Goal: Task Accomplishment & Management: Manage account settings

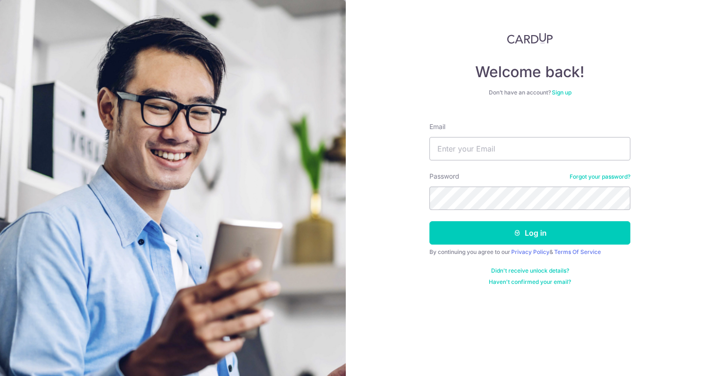
click at [492, 155] on input "Email" at bounding box center [530, 148] width 201 height 23
click at [492, 155] on input "anglinhan" at bounding box center [530, 148] width 201 height 23
type input "[EMAIL_ADDRESS][DOMAIN_NAME]"
click at [430, 221] on button "Log in" at bounding box center [530, 232] width 201 height 23
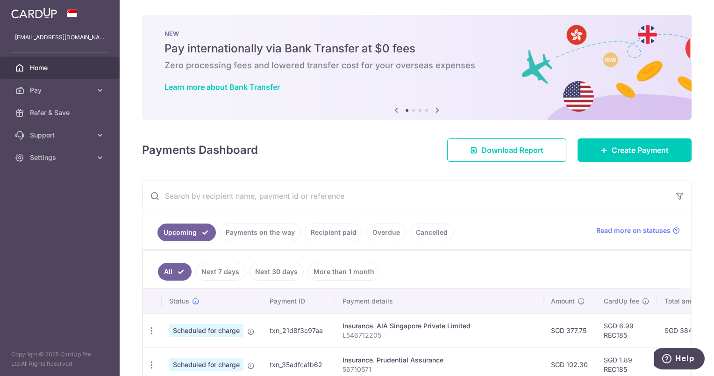
click at [425, 231] on link "Cancelled" at bounding box center [432, 232] width 44 height 18
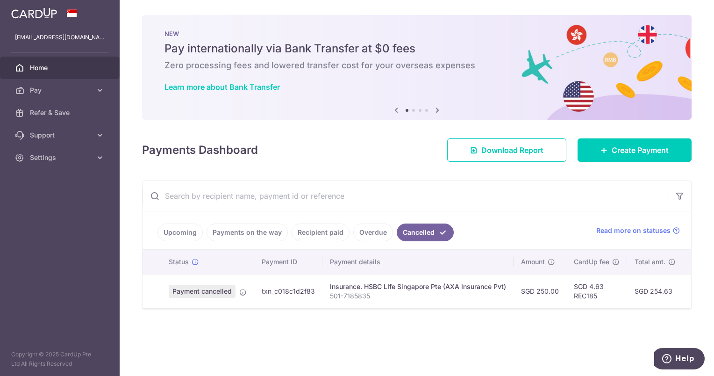
click at [311, 233] on link "Recipient paid" at bounding box center [321, 232] width 58 height 18
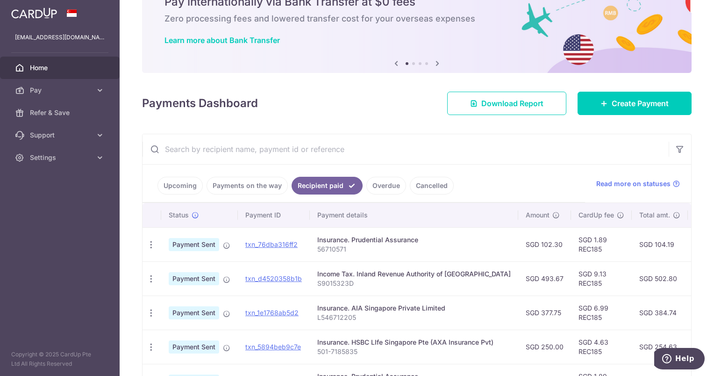
click at [248, 183] on link "Payments on the way" at bounding box center [247, 186] width 81 height 18
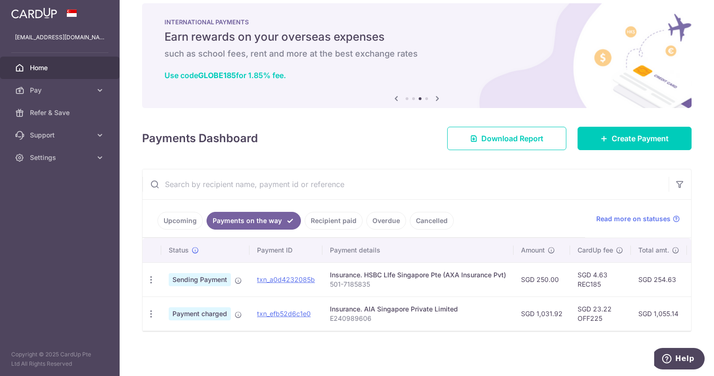
click at [185, 219] on link "Upcoming" at bounding box center [180, 221] width 45 height 18
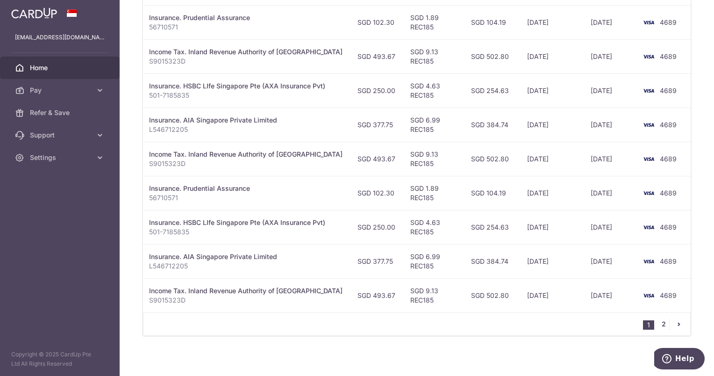
click at [658, 324] on link "2" at bounding box center [663, 323] width 11 height 11
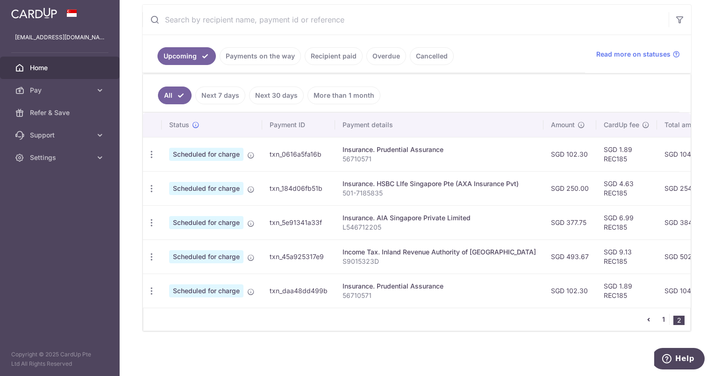
click at [662, 322] on link "1" at bounding box center [663, 319] width 11 height 11
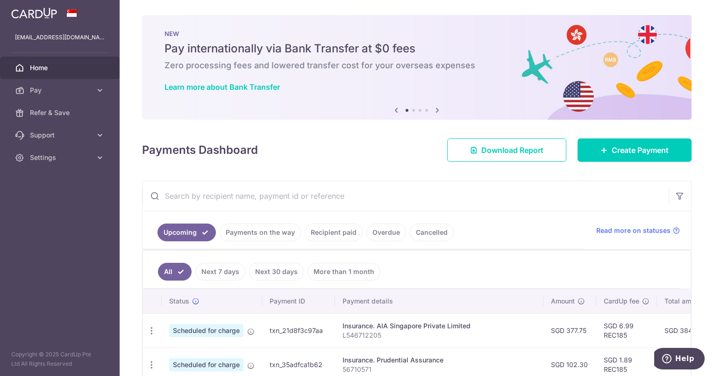
click at [267, 233] on link "Payments on the way" at bounding box center [260, 232] width 81 height 18
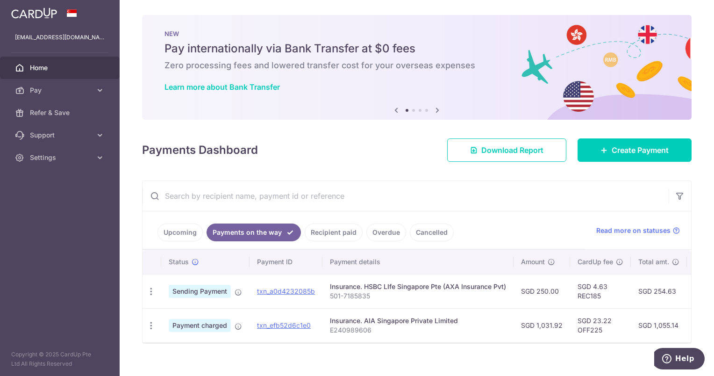
click at [333, 231] on link "Recipient paid" at bounding box center [334, 232] width 58 height 18
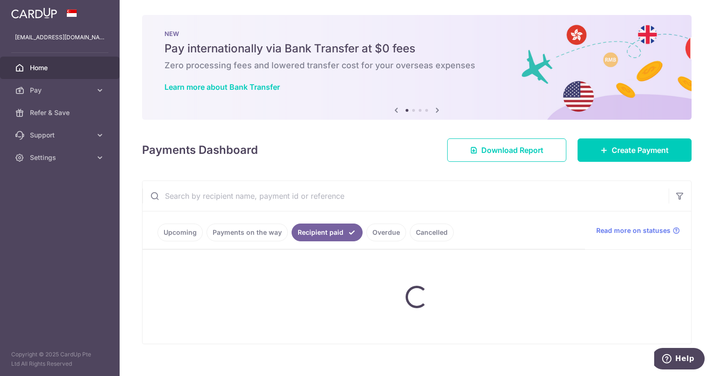
click at [368, 230] on ul "Upcoming Payments on the way Recipient paid Overdue Cancelled" at bounding box center [364, 230] width 443 height 38
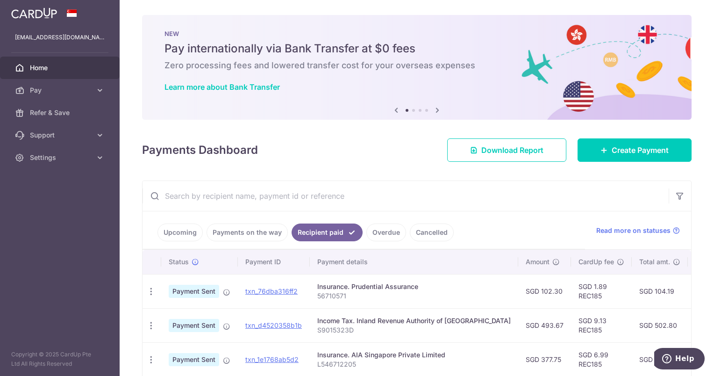
click at [397, 233] on link "Overdue" at bounding box center [387, 232] width 40 height 18
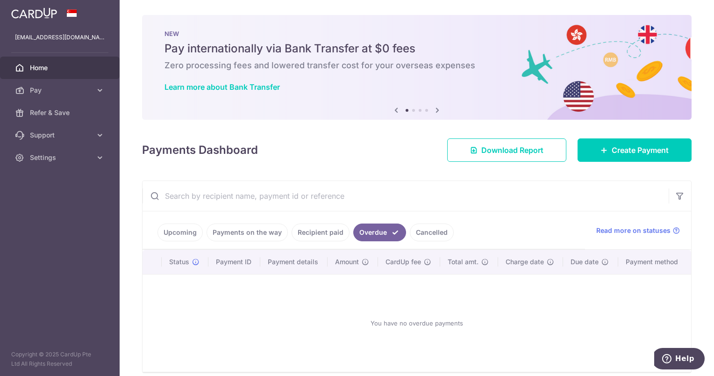
click at [431, 232] on link "Cancelled" at bounding box center [432, 232] width 44 height 18
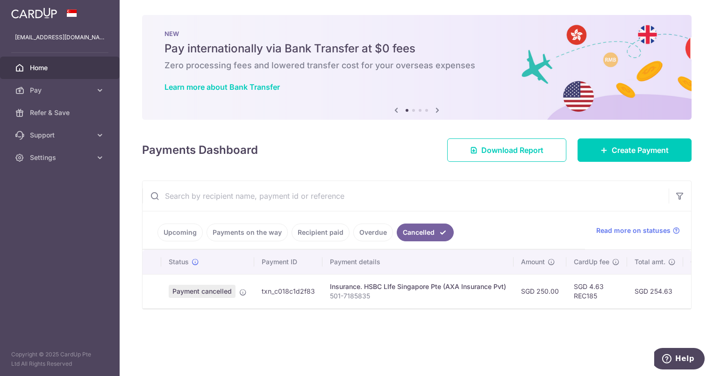
click at [182, 230] on link "Upcoming" at bounding box center [180, 232] width 45 height 18
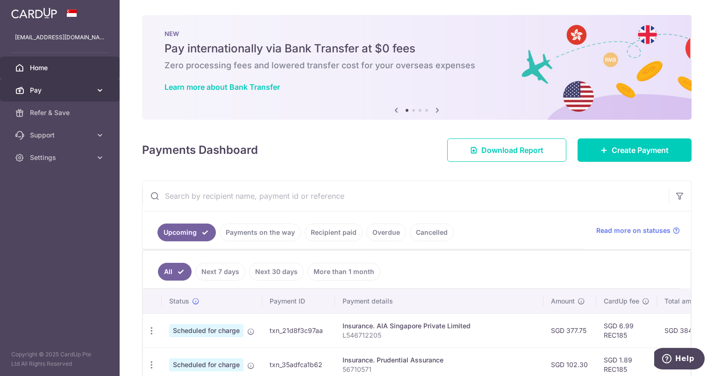
click at [100, 88] on icon at bounding box center [99, 90] width 9 height 9
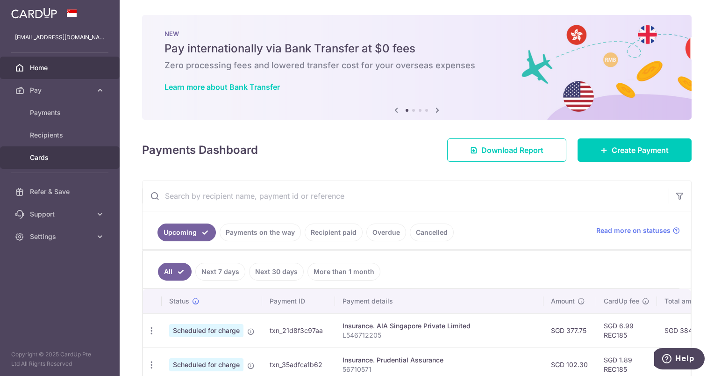
click at [41, 154] on span "Cards" at bounding box center [61, 157] width 62 height 9
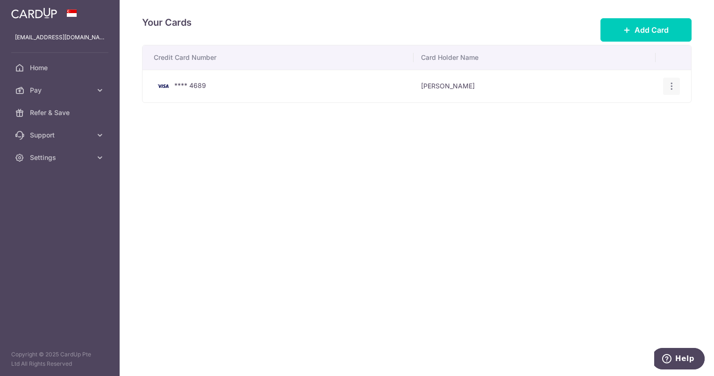
click at [671, 86] on icon "button" at bounding box center [672, 86] width 10 height 10
click at [634, 113] on span "View/Edit" at bounding box center [641, 112] width 64 height 11
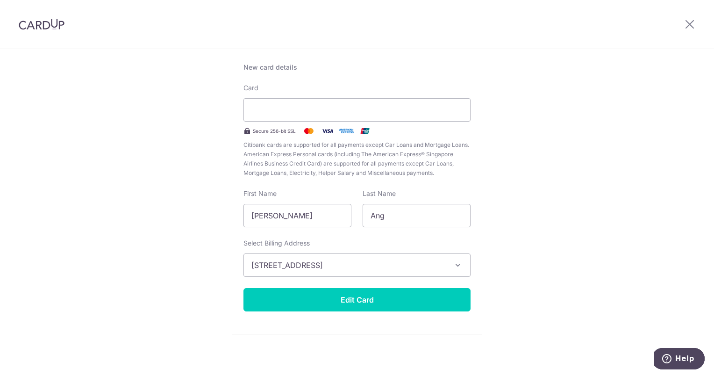
scroll to position [65, 0]
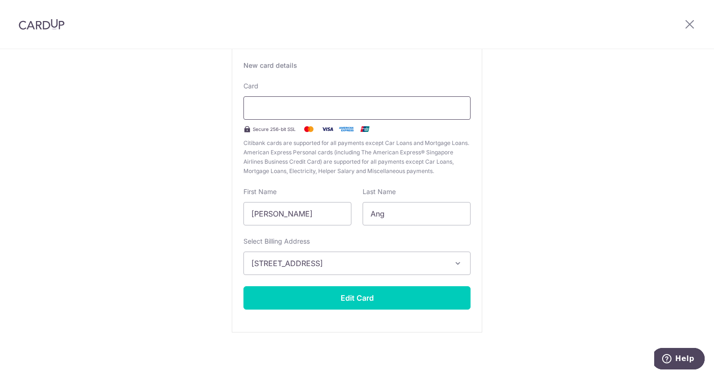
click at [462, 108] on div at bounding box center [357, 107] width 227 height 23
click at [557, 158] on div "Edit card ending with 4689 New card details Card Secure 256-bit SSL Citibank ca…" at bounding box center [357, 180] width 714 height 393
click at [688, 27] on icon at bounding box center [689, 24] width 11 height 12
